Goal: Information Seeking & Learning: Check status

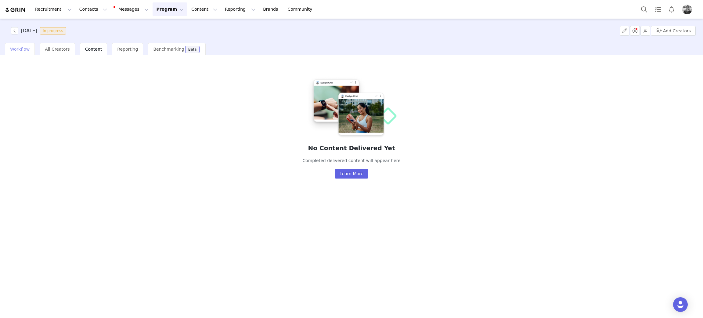
click at [17, 50] on span "Workflow" at bounding box center [20, 49] width 20 height 5
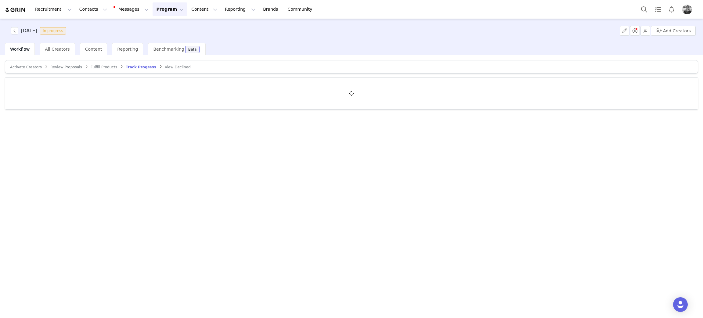
click at [128, 65] on span "Track Progress" at bounding box center [141, 67] width 30 height 4
click at [89, 45] on div "Content" at bounding box center [93, 49] width 27 height 12
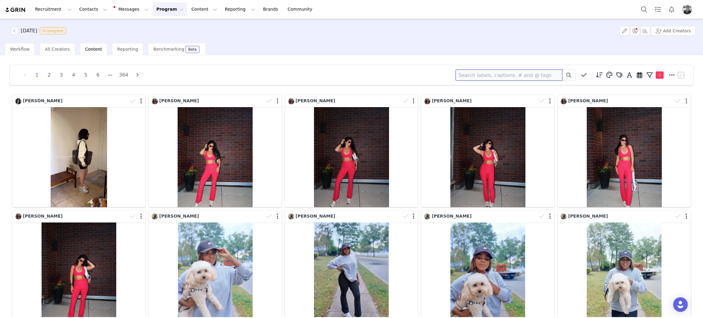
click at [500, 72] on input at bounding box center [508, 75] width 107 height 11
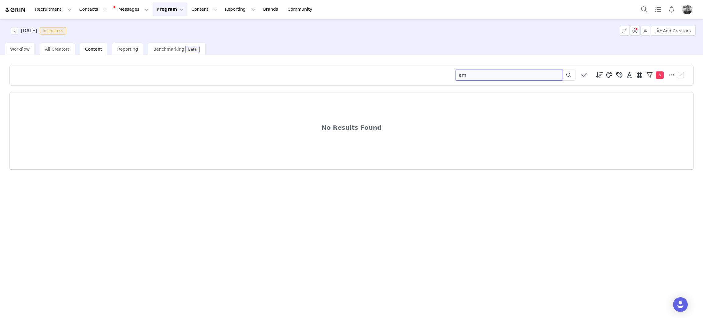
type input "a"
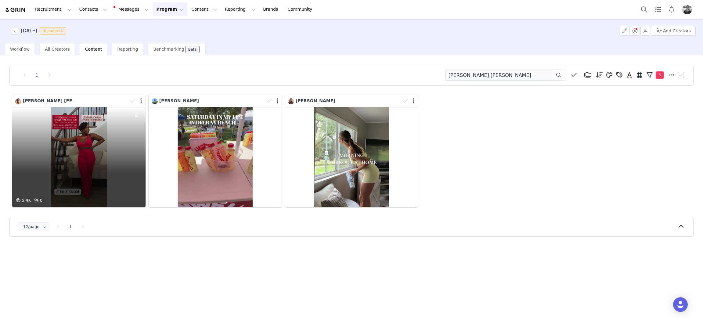
click at [67, 131] on div "5.4K 0" at bounding box center [78, 157] width 133 height 100
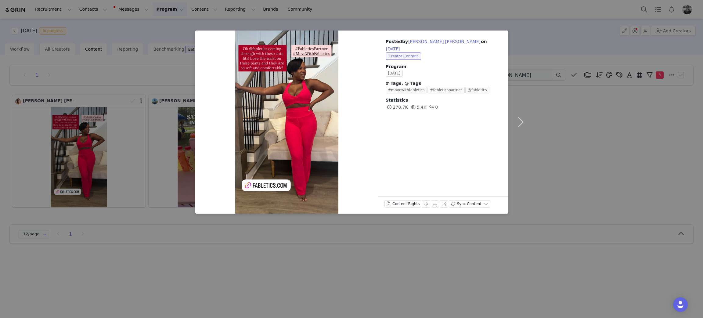
click at [593, 149] on div "Posted by Nicole Alicia on Sep 30, 2025 Creator Content Program SEPTEMBER 2025 …" at bounding box center [351, 159] width 703 height 318
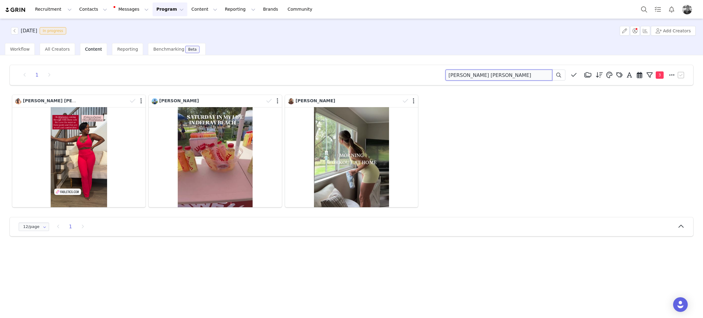
drag, startPoint x: 488, startPoint y: 74, endPoint x: 303, endPoint y: 71, distance: 184.5
click at [302, 71] on div "1 nicole alicia Media Library (18385) APR '24 (155) MAR 24 (228) FEB 24 (454) J…" at bounding box center [351, 75] width 668 height 11
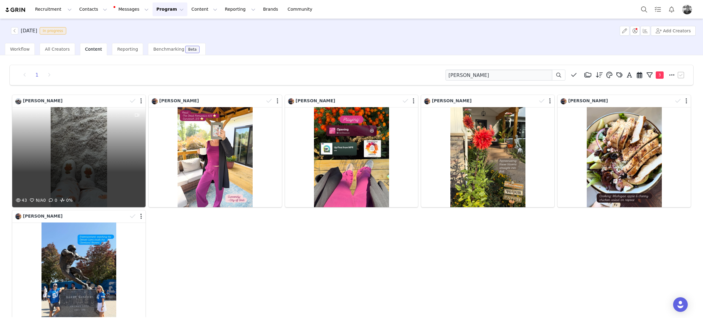
click at [87, 143] on div "43 N/A 0 0 0%" at bounding box center [78, 157] width 133 height 100
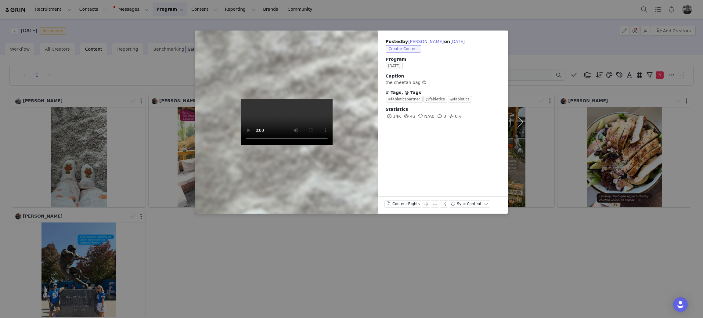
click at [288, 230] on div "Posted by Alyssa Brown on Sep 30, 2025 Creator Content Program SEPTEMBER 2025 C…" at bounding box center [351, 159] width 703 height 318
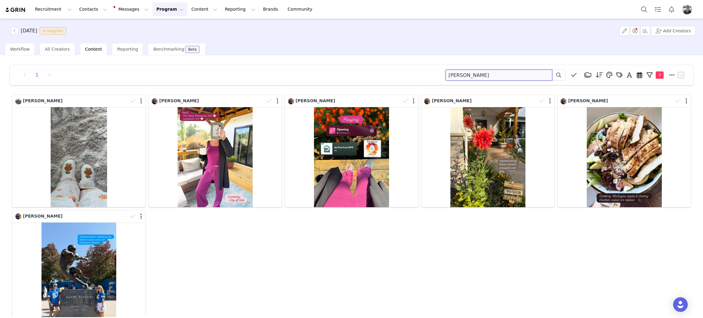
drag, startPoint x: 471, startPoint y: 78, endPoint x: 244, endPoint y: 100, distance: 228.5
click at [249, 80] on div "1 alyssa brown Media Library (18385) APR '24 (155) MAR 24 (228) FEB 24 (454) JA…" at bounding box center [351, 75] width 668 height 11
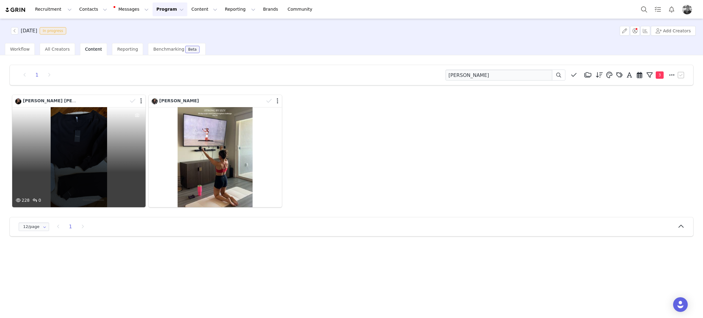
click at [88, 148] on div "228 0" at bounding box center [78, 157] width 133 height 100
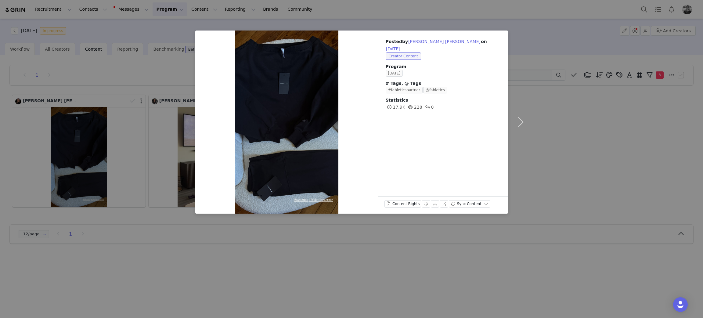
click at [558, 118] on div "Posted by Izzi Hart on Sep 30, 2025 Creator Content Program SEPTEMBER 2025 # Ta…" at bounding box center [351, 159] width 703 height 318
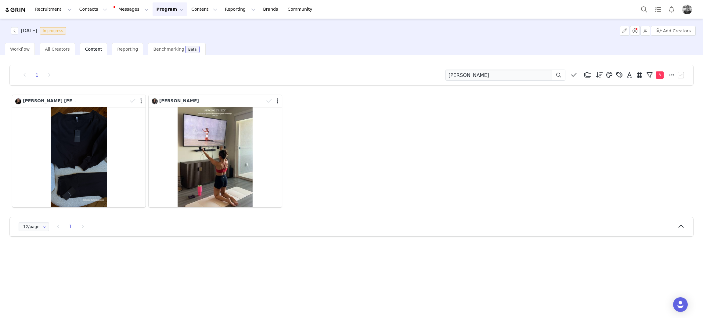
click at [506, 82] on div "1 izzi Media Library (18385) APR '24 (155) MAR 24 (228) FEB 24 (454) JAN 24 (36…" at bounding box center [351, 75] width 683 height 20
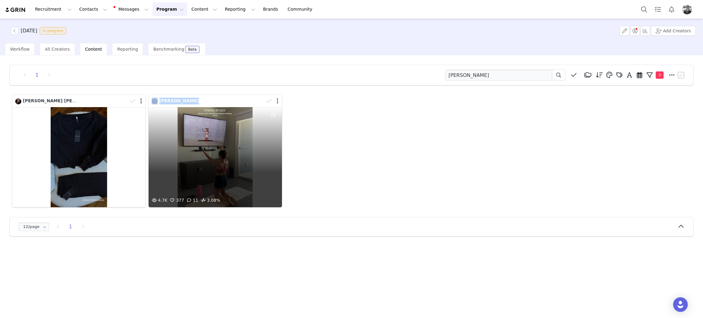
click at [145, 162] on div "1 izzi Media Library (18385) APR '24 (155) MAR 24 (228) FEB 24 (454) JAN 24 (36…" at bounding box center [351, 150] width 693 height 181
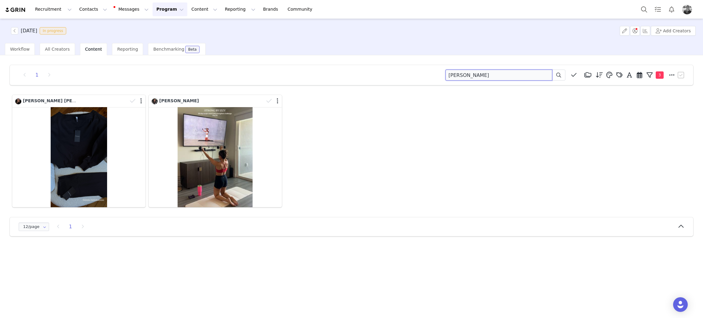
drag, startPoint x: 468, startPoint y: 74, endPoint x: 338, endPoint y: 45, distance: 133.0
click at [358, 50] on div "SEPTEMBER 2025 In progress Add Creators Workflow All Creators Content Reporting…" at bounding box center [351, 168] width 703 height 298
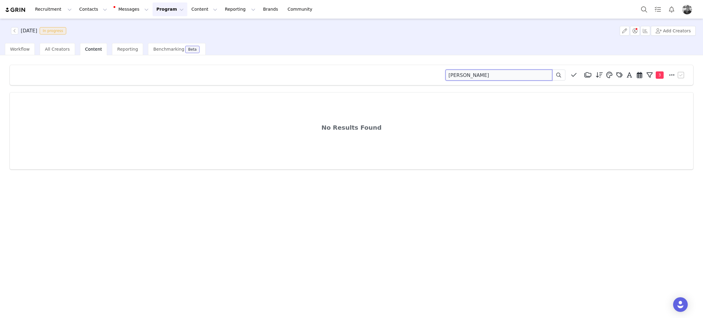
drag, startPoint x: 484, startPoint y: 78, endPoint x: 264, endPoint y: 78, distance: 220.5
click at [273, 81] on div "sydnie Media Library (18385) APR '24 (155) MAR 24 (228) FEB 24 (454) JAN 24 (36…" at bounding box center [351, 75] width 683 height 20
type input "r"
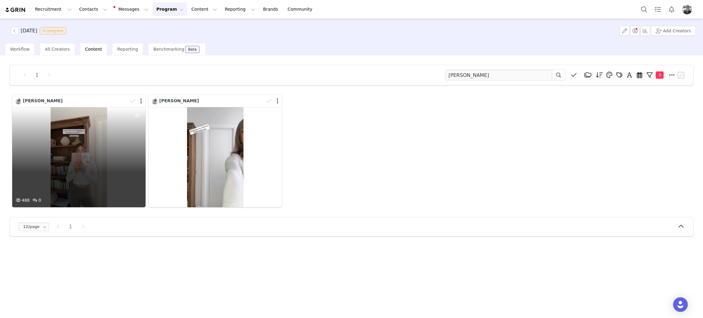
click at [55, 138] on div "488 0" at bounding box center [78, 157] width 133 height 100
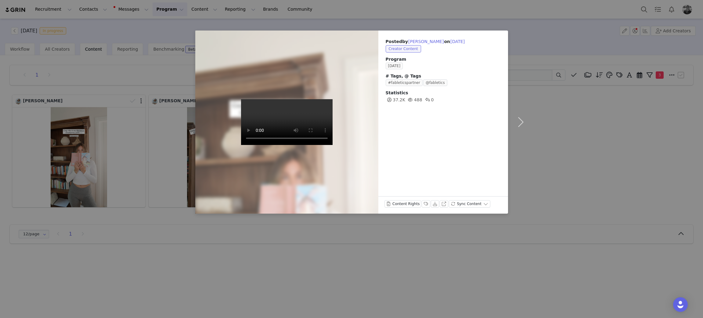
drag, startPoint x: 558, startPoint y: 142, endPoint x: 493, endPoint y: 91, distance: 82.1
click at [558, 142] on div "Posted by Caitlin Rae on Sep 30, 2025 Creator Content Program SEPTEMBER 2025 # …" at bounding box center [351, 159] width 703 height 318
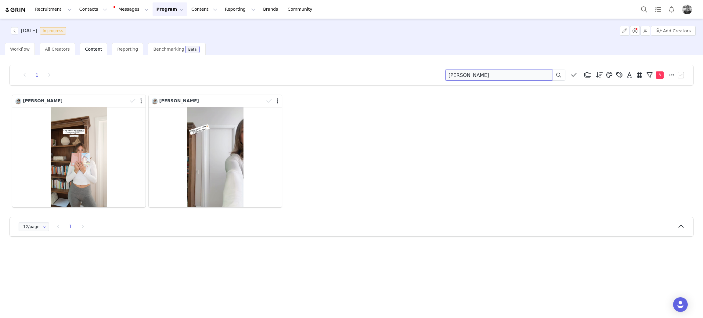
drag, startPoint x: 479, startPoint y: 77, endPoint x: 334, endPoint y: 81, distance: 144.6
click at [334, 81] on div "1 caitlin rae Media Library (18385) APR '24 (155) MAR 24 (228) FEB 24 (454) JAN…" at bounding box center [351, 75] width 683 height 20
type input "kari"
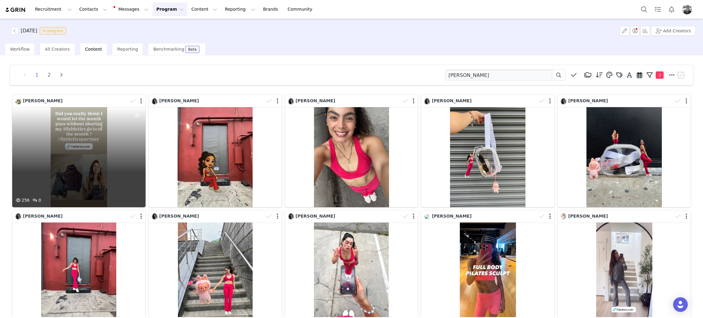
click at [67, 155] on div "256 0" at bounding box center [78, 157] width 133 height 100
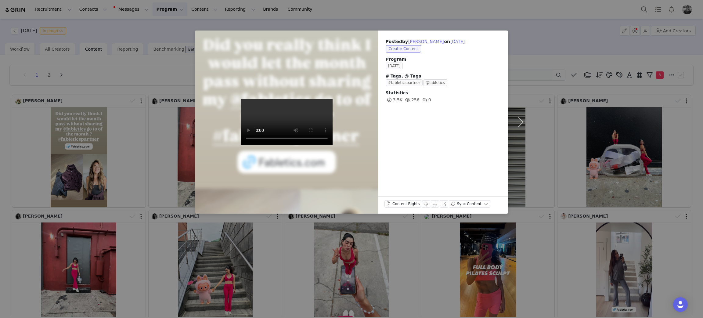
click at [152, 148] on div "Posted by Kari Niehuus on Sep 30, 2025 Creator Content Program SEPTEMBER 2025 #…" at bounding box center [351, 159] width 703 height 318
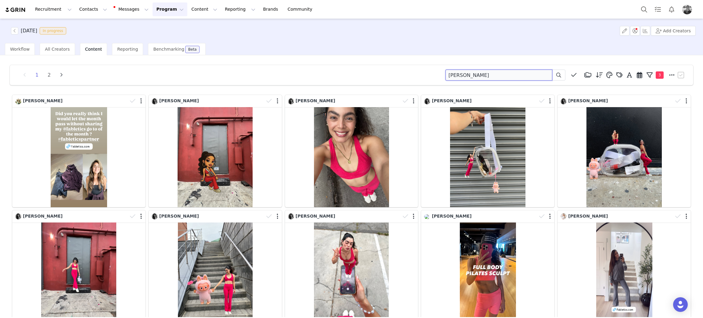
drag, startPoint x: 463, startPoint y: 75, endPoint x: 336, endPoint y: 74, distance: 127.2
click at [335, 63] on div "1 2 kari Media Library (18385) APR '24 (155) MAR 24 (228) FEB 24 (454) JAN 24 (…" at bounding box center [351, 265] width 693 height 411
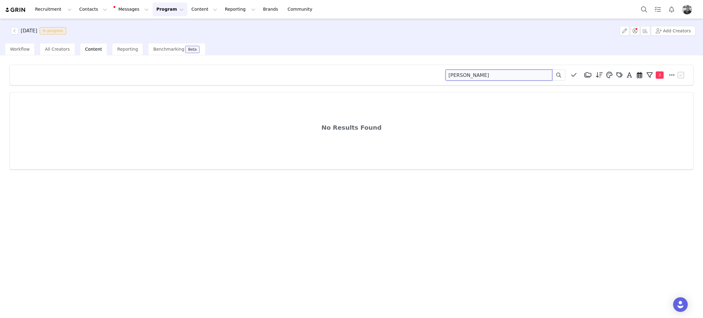
drag, startPoint x: 465, startPoint y: 73, endPoint x: 345, endPoint y: 71, distance: 119.9
click at [355, 74] on div "amaral Media Library (18385) APR '24 (155) MAR 24 (228) FEB 24 (454) JAN 24 (36…" at bounding box center [351, 75] width 668 height 11
drag, startPoint x: 480, startPoint y: 73, endPoint x: 339, endPoint y: 81, distance: 140.8
click at [342, 82] on div "rosamelia Media Library (18385) APR '24 (155) MAR 24 (228) FEB 24 (454) JAN 24 …" at bounding box center [351, 75] width 683 height 20
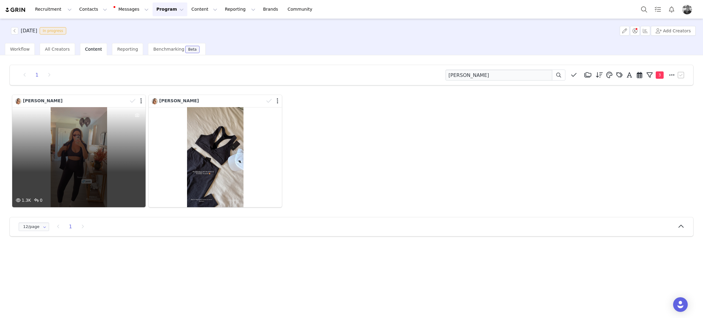
click at [66, 149] on div "1.3K 0" at bounding box center [78, 157] width 133 height 100
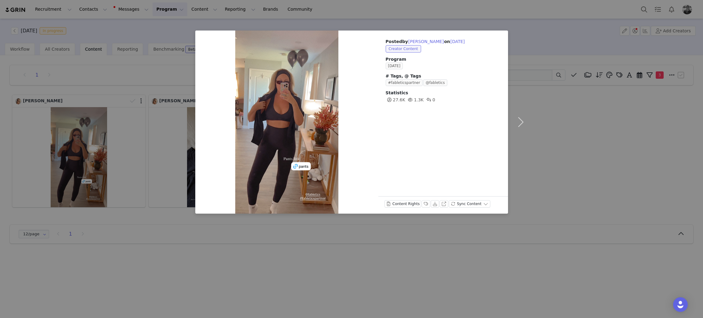
drag, startPoint x: 656, startPoint y: 144, endPoint x: 653, endPoint y: 136, distance: 8.7
click at [656, 141] on div "Posted by Amber Shonts on Sep 30, 2025 Creator Content Program SEPTEMBER 2025 #…" at bounding box center [351, 159] width 703 height 318
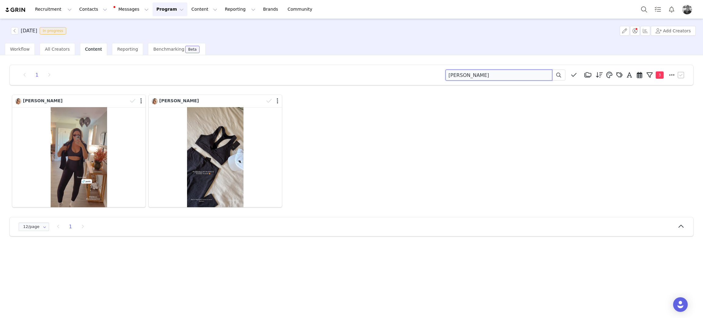
drag, startPoint x: 471, startPoint y: 73, endPoint x: 260, endPoint y: 76, distance: 212.0
click at [275, 71] on div "1 shonts Media Library (18385) APR '24 (155) MAR 24 (228) FEB 24 (454) JAN 24 (…" at bounding box center [351, 75] width 668 height 11
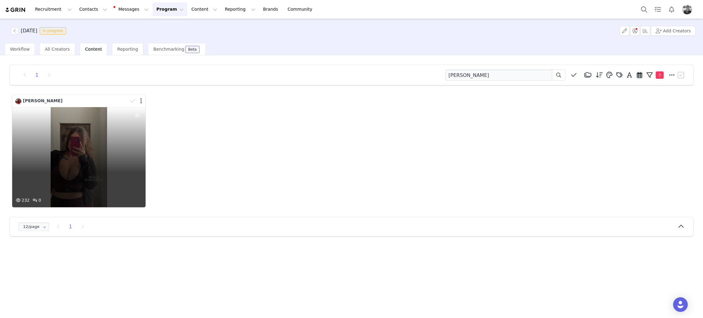
click at [120, 138] on div "232 0" at bounding box center [78, 157] width 133 height 100
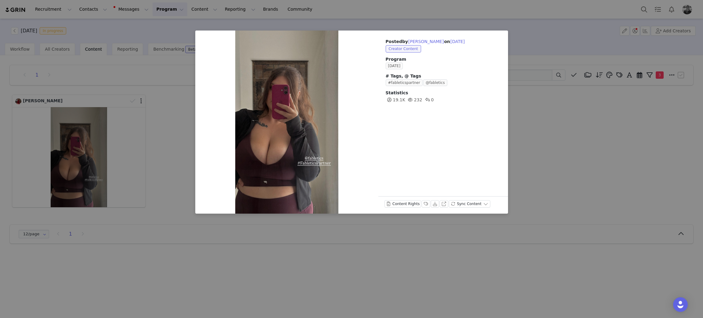
click at [634, 113] on div "Posted by Stephanie Huston on Sep 30, 2025 Creator Content Program SEPTEMBER 20…" at bounding box center [351, 159] width 703 height 318
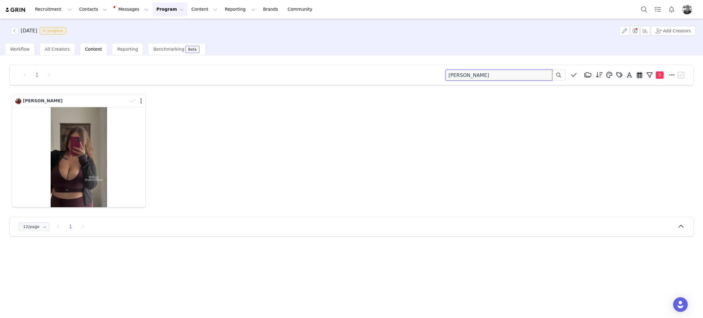
drag, startPoint x: 472, startPoint y: 76, endPoint x: 371, endPoint y: 34, distance: 109.2
click at [373, 36] on div "SEPTEMBER 2025 In progress Add Creators Workflow All Creators Content Reporting…" at bounding box center [351, 168] width 703 height 298
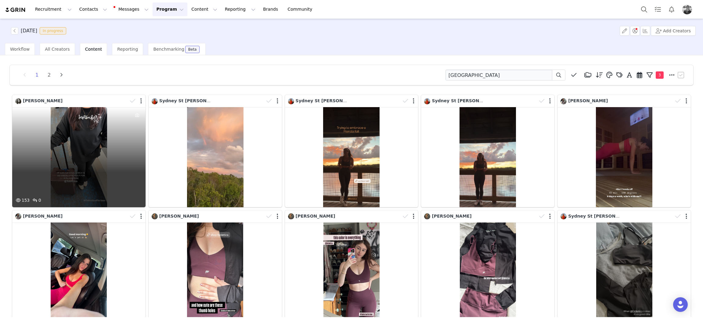
click at [81, 143] on div "153 0" at bounding box center [78, 157] width 133 height 100
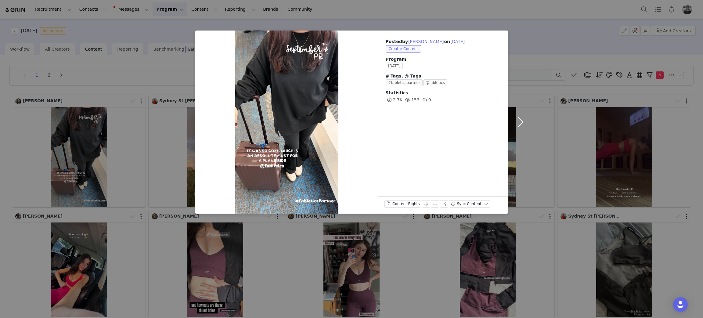
click at [511, 117] on button "button" at bounding box center [521, 121] width 26 height 183
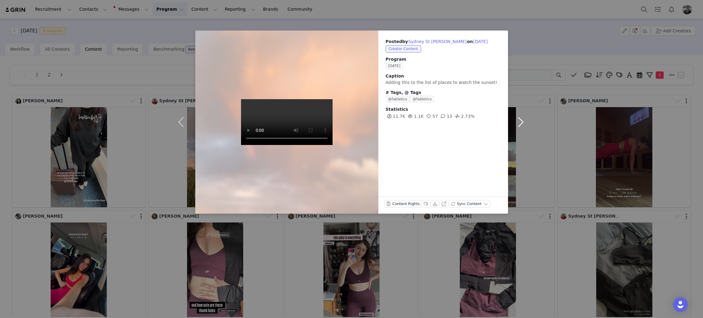
drag, startPoint x: 519, startPoint y: 80, endPoint x: 524, endPoint y: 78, distance: 5.3
click at [520, 80] on button "button" at bounding box center [521, 121] width 26 height 183
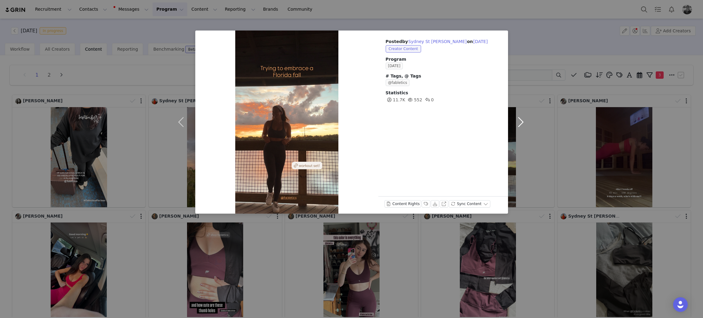
click at [525, 67] on button "button" at bounding box center [521, 121] width 26 height 183
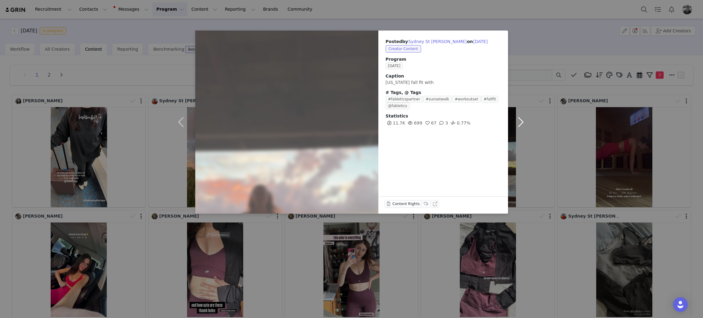
click at [524, 72] on button "button" at bounding box center [521, 121] width 26 height 183
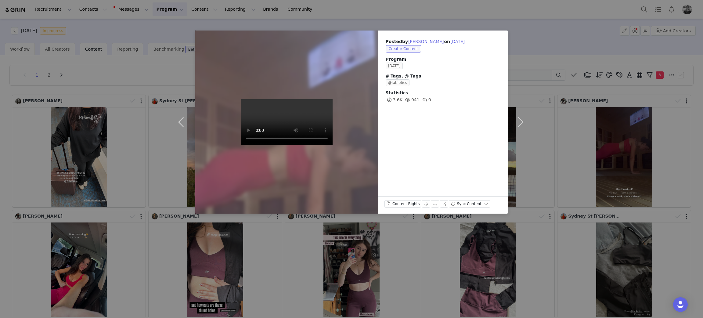
click at [579, 133] on div "Posted by Sydney Villa on Sep 22, 2025 Creator Content Program SEPTEMBER 2025 #…" at bounding box center [351, 159] width 703 height 318
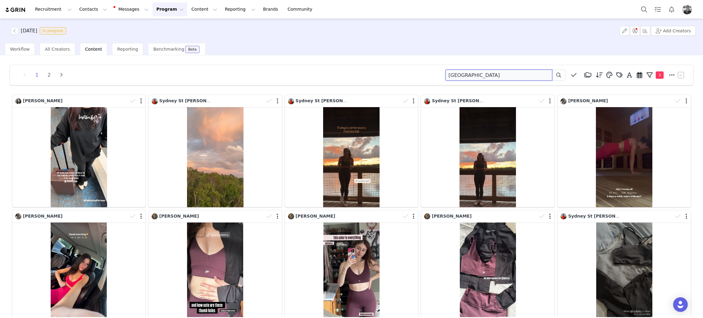
drag, startPoint x: 502, startPoint y: 77, endPoint x: 277, endPoint y: 64, distance: 226.0
click at [277, 64] on div "1 2 sydney Media Library (18385) APR '24 (155) MAR 24 (228) FEB 24 (454) JAN 24…" at bounding box center [351, 265] width 693 height 411
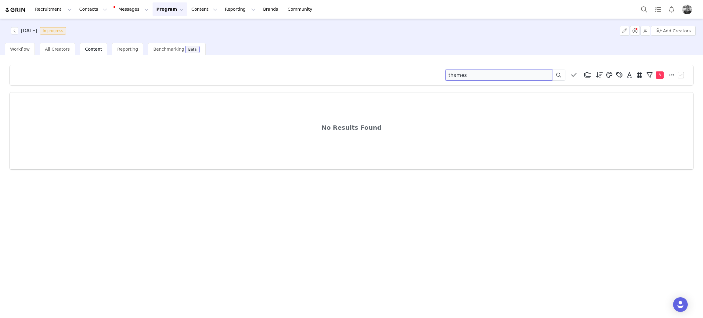
drag, startPoint x: 473, startPoint y: 73, endPoint x: 325, endPoint y: 52, distance: 148.7
click at [325, 52] on div "SEPTEMBER 2025 In progress Add Creators Workflow All Creators Content Reporting…" at bounding box center [351, 168] width 703 height 298
type input "greenhill"
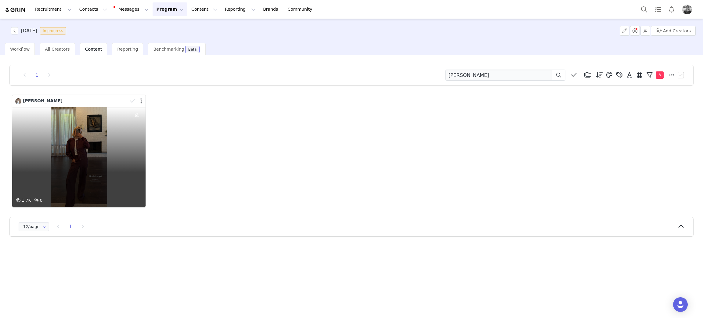
click at [66, 177] on div "1.7K 0" at bounding box center [78, 157] width 133 height 100
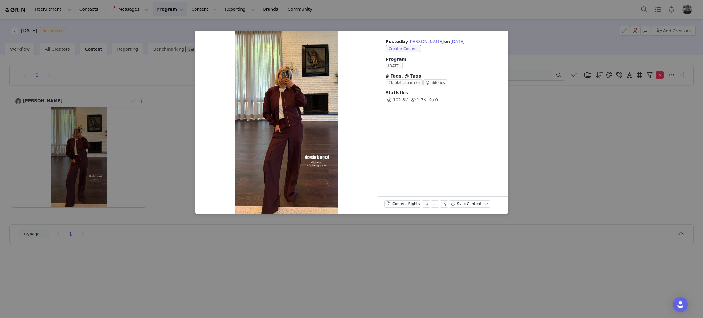
click at [579, 161] on div "Posted by Jeni Greenhill on Sep 30, 2025 Creator Content Program SEPTEMBER 2025…" at bounding box center [351, 159] width 703 height 318
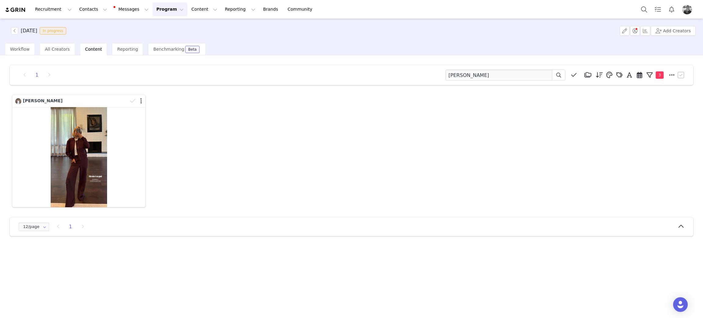
drag, startPoint x: 310, startPoint y: 172, endPoint x: 322, endPoint y: 167, distance: 12.5
click at [312, 171] on div "Jeni Greenhill 1.7K 0" at bounding box center [351, 150] width 681 height 115
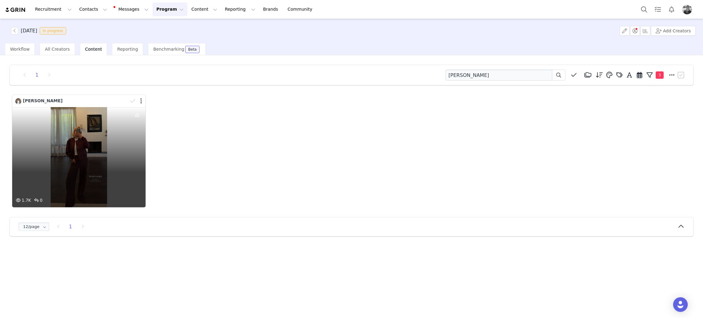
click at [98, 151] on div "1.7K 0" at bounding box center [78, 157] width 133 height 100
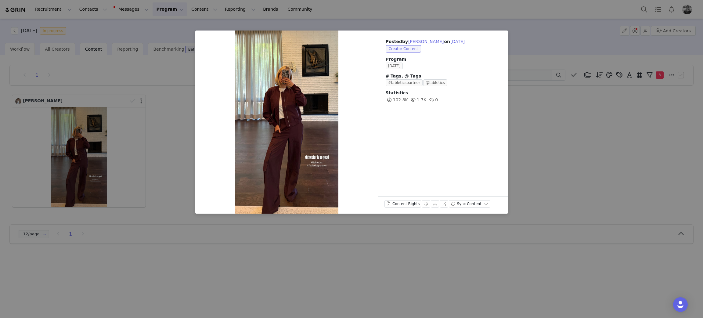
click at [597, 141] on div "Posted by Jeni Greenhill on Sep 30, 2025 Creator Content Program SEPTEMBER 2025…" at bounding box center [351, 159] width 703 height 318
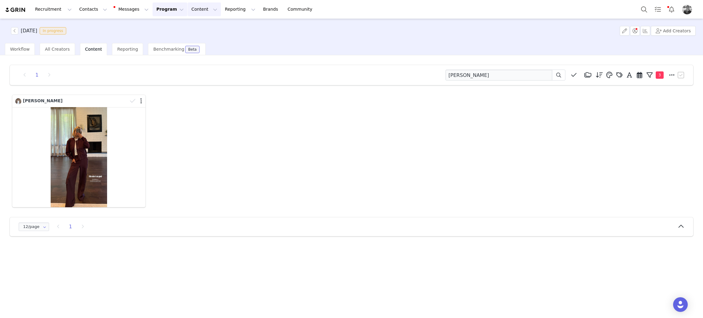
click at [188, 11] on button "Content Content" at bounding box center [204, 9] width 33 height 14
click at [185, 24] on p "Creator Content" at bounding box center [191, 27] width 34 height 6
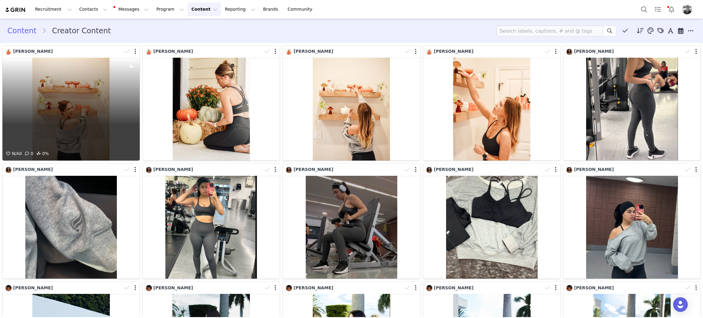
click at [66, 102] on div "N/A 0 0 0%" at bounding box center [70, 109] width 137 height 103
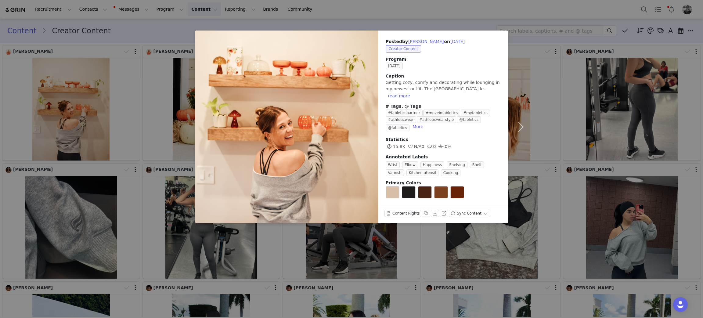
click at [477, 268] on div "Posted by Kelly Stevenson on Sep 30, 2025 Creator Content Program SEPTEMBER 202…" at bounding box center [351, 159] width 703 height 318
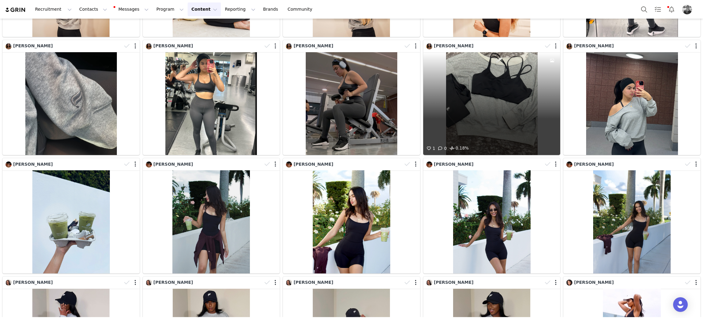
scroll to position [228, 0]
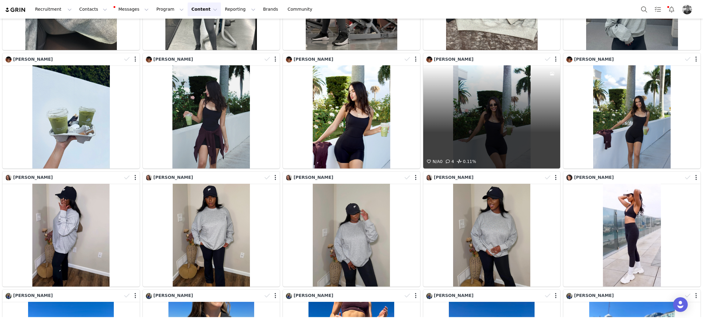
click at [487, 140] on div "N/A 0 4 0.11%" at bounding box center [491, 116] width 137 height 103
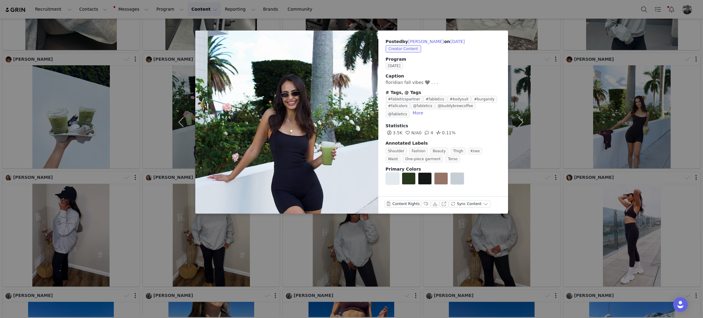
click at [482, 252] on div "Posted by Samah Akram on Sep 30, 2025 Creator Content Program SEPTEMBER 2025 Ca…" at bounding box center [351, 159] width 703 height 318
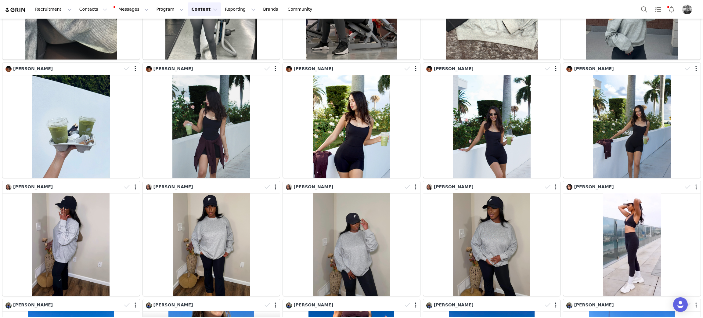
scroll to position [183, 0]
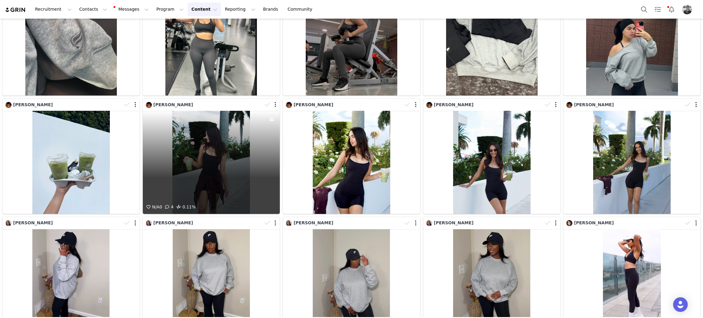
click at [258, 183] on div "N/A 0 4 0.11%" at bounding box center [211, 162] width 137 height 103
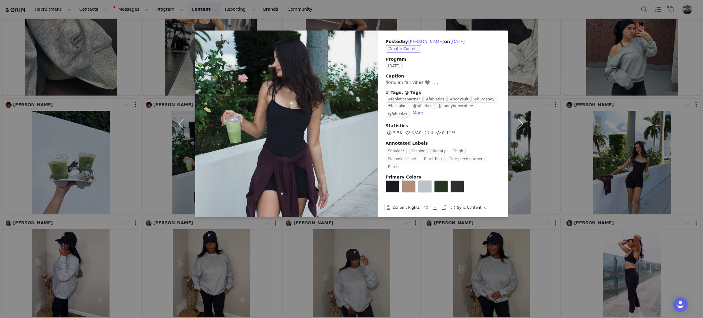
click at [442, 273] on div "Posted by Samah Akram on Sep 30, 2025 Creator Content Program SEPTEMBER 2025 Ca…" at bounding box center [351, 159] width 703 height 318
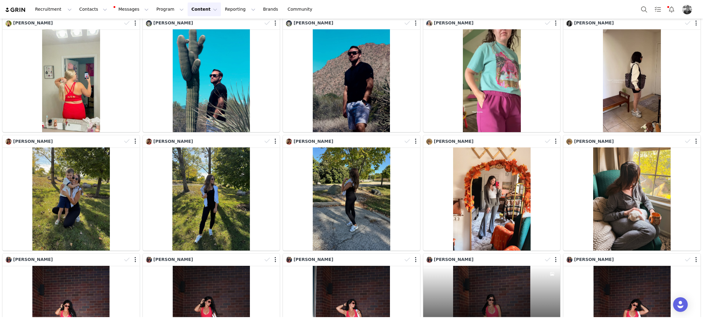
scroll to position [697, 0]
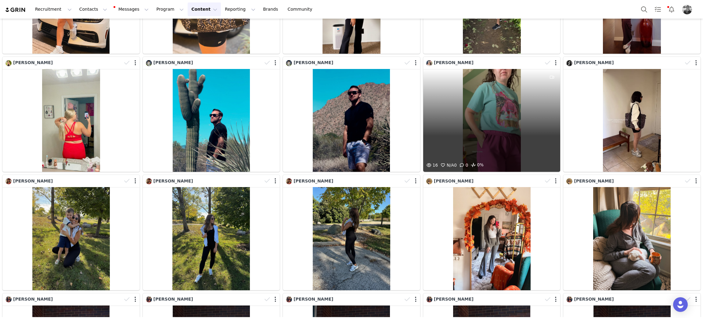
click at [508, 142] on div "16 N/A 0 0 0%" at bounding box center [491, 120] width 137 height 103
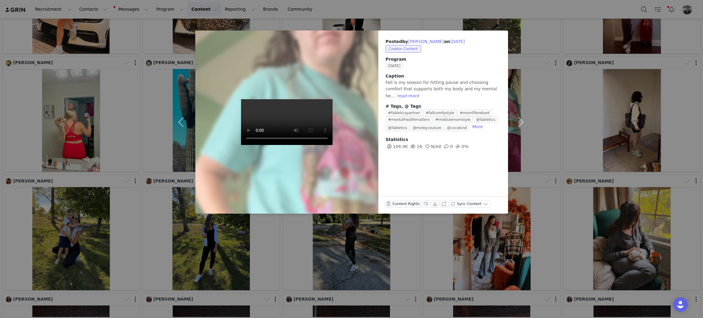
click at [527, 262] on div "Posted by Shelby Caswell on Sep 30, 2025 Creator Content Program SEPTEMBER 2025…" at bounding box center [351, 159] width 703 height 318
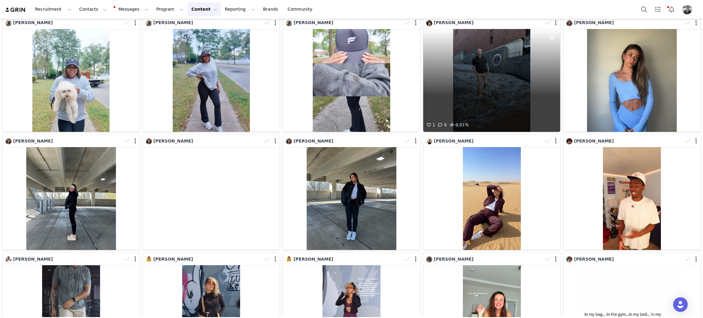
scroll to position [1328, 0]
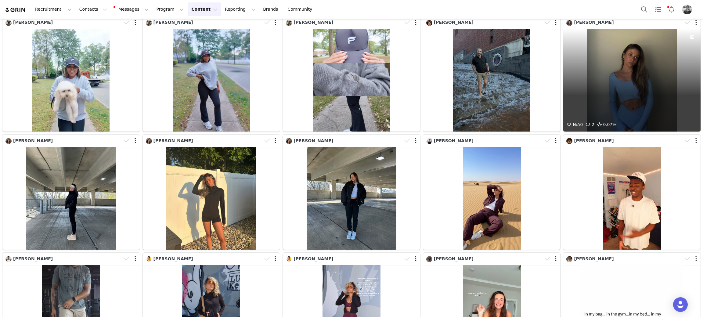
click at [606, 121] on span "0.07%" at bounding box center [606, 124] width 20 height 7
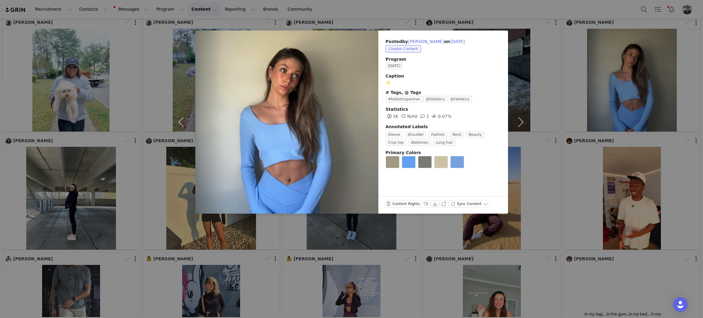
click at [494, 288] on div "Posted by Kelsey Morgantini on Sep 30, 2025 Creator Content Program SEPTEMBER 2…" at bounding box center [351, 159] width 703 height 318
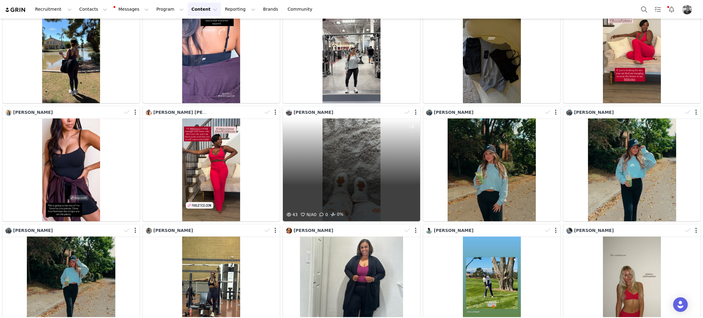
scroll to position [3251, 0]
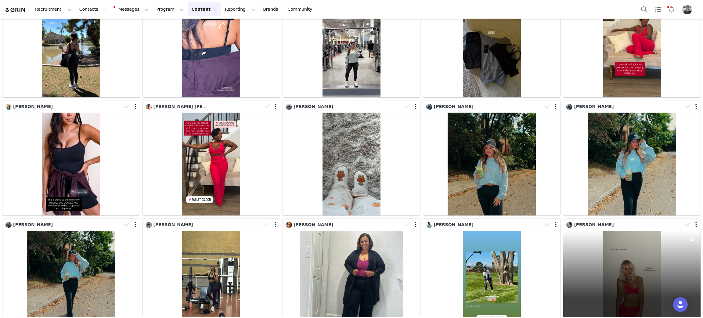
click at [600, 267] on div "827 0" at bounding box center [631, 282] width 137 height 103
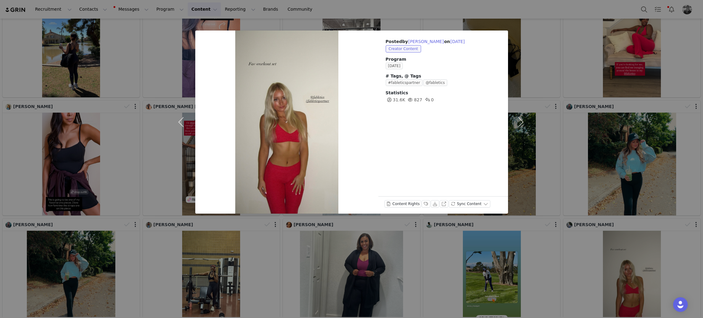
click at [608, 267] on div "Posted by Ella Brunt on Sep 30, 2025 Creator Content Program SEPTEMBER 2025 # T…" at bounding box center [351, 159] width 703 height 318
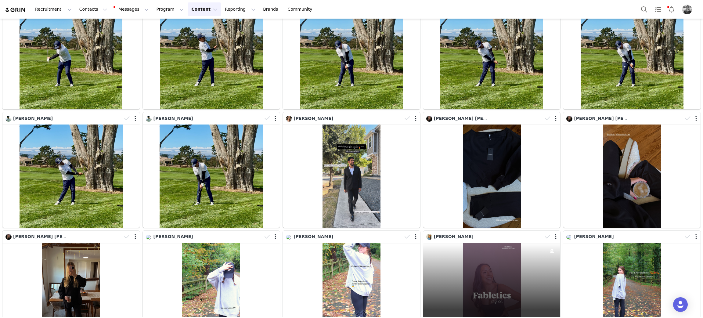
scroll to position [3953, 0]
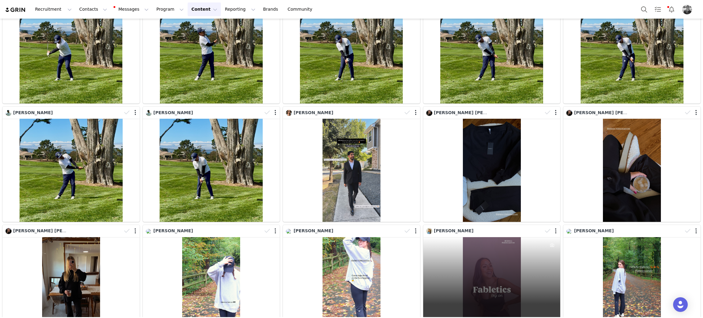
click at [499, 266] on div "240 0" at bounding box center [491, 288] width 137 height 103
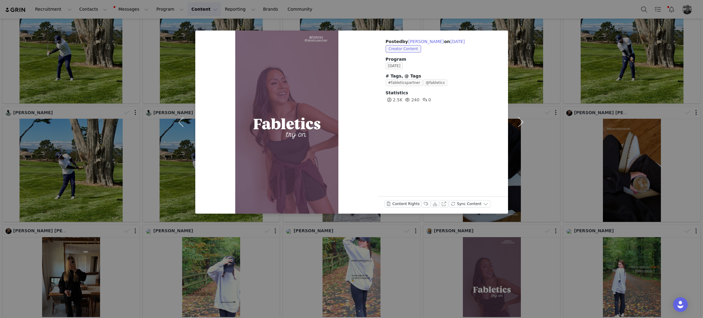
drag, startPoint x: 550, startPoint y: 239, endPoint x: 686, endPoint y: 270, distance: 140.1
click at [550, 240] on div "Posted by Kristina Cammarano on Sep 30, 2025 Creator Content Program SEPTEMBER …" at bounding box center [351, 159] width 703 height 318
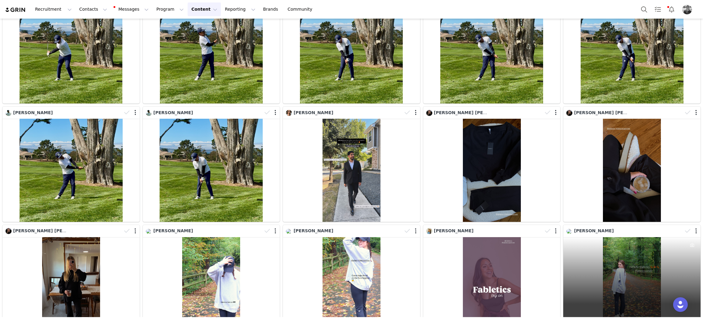
click at [605, 237] on div "205 0" at bounding box center [631, 288] width 137 height 103
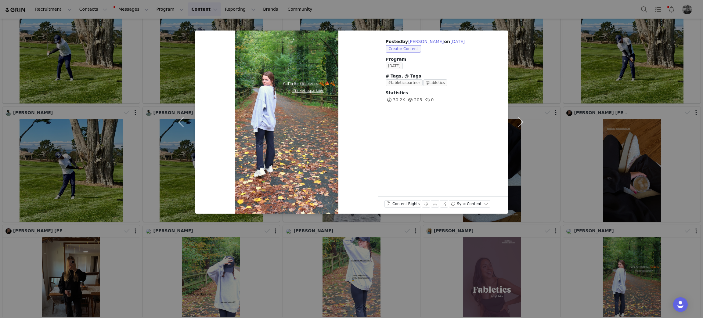
drag, startPoint x: 534, startPoint y: 152, endPoint x: 547, endPoint y: 206, distance: 55.0
click at [535, 154] on div "Posted by Chloe Welborn on Sep 30, 2025 Creator Content Program SEPTEMBER 2025 …" at bounding box center [351, 159] width 703 height 318
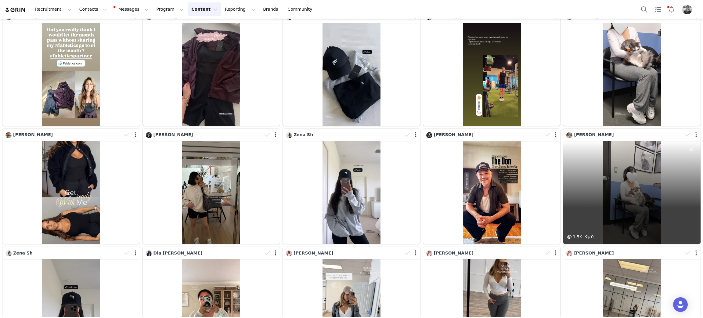
scroll to position [5001, 0]
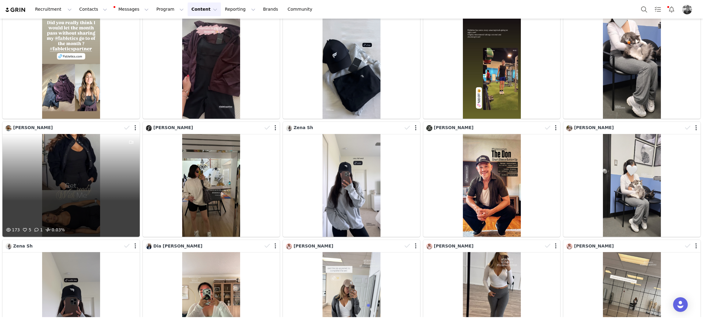
click at [45, 134] on div "173 5 1 0.03%" at bounding box center [70, 185] width 137 height 103
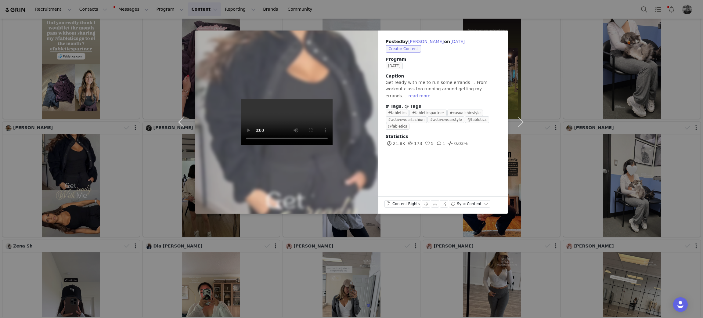
click at [341, 261] on div "Posted by Claudia Calzadilla on Sep 30, 2025 Creator Content Program SEPTEMBER …" at bounding box center [351, 159] width 703 height 318
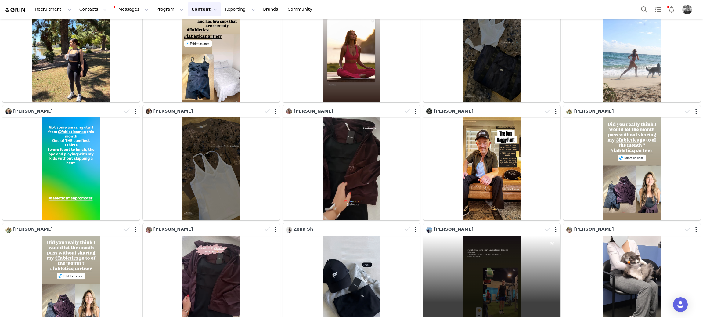
scroll to position [4772, 0]
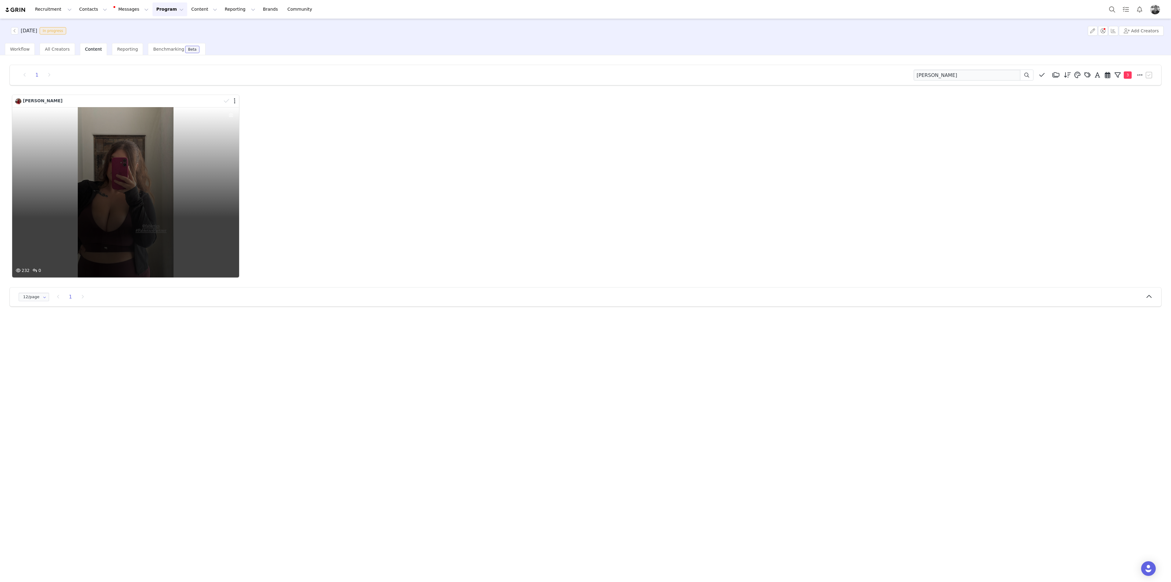
click at [145, 216] on div "232 0" at bounding box center [125, 192] width 227 height 170
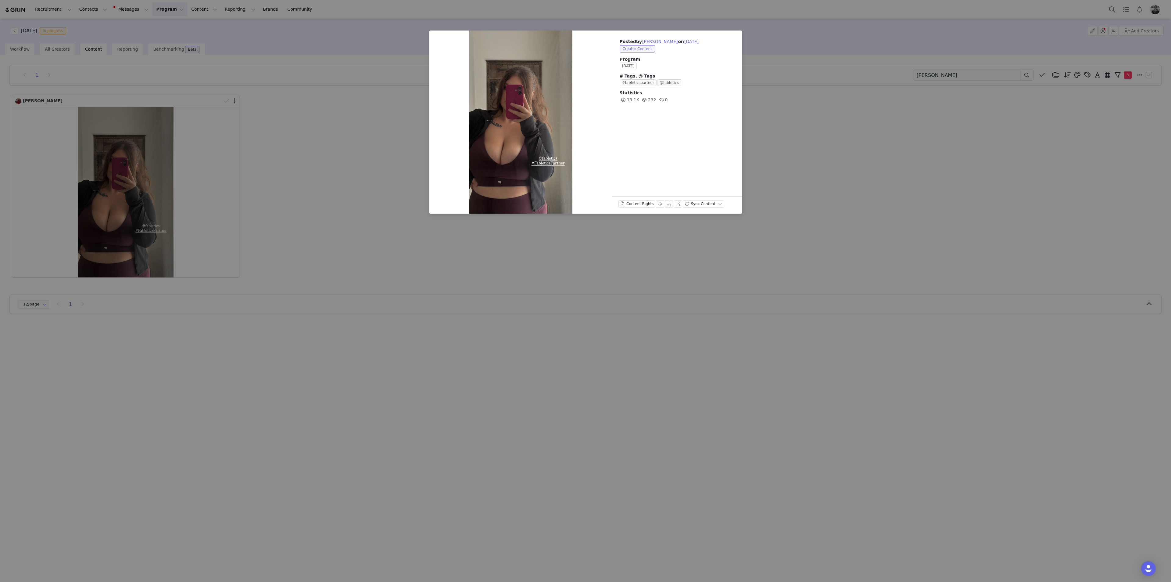
click at [248, 161] on div "Posted by [PERSON_NAME] on [DATE] Creator Content Program [DATE] # Tags, @ Tags…" at bounding box center [585, 291] width 1171 height 582
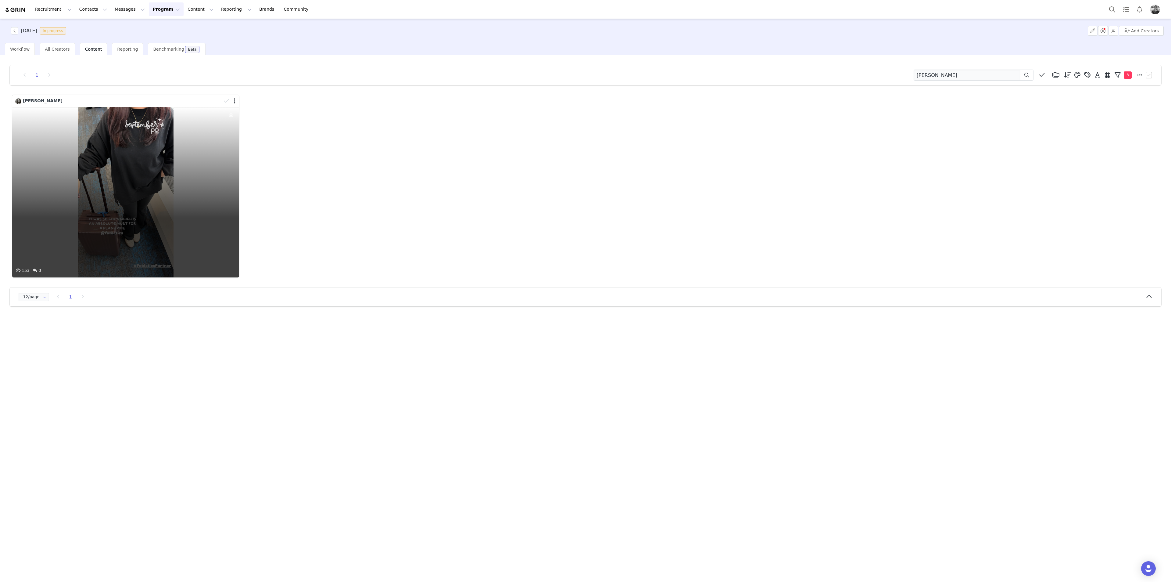
click at [127, 172] on div "153 0" at bounding box center [125, 192] width 227 height 170
